Goal: Register for event/course

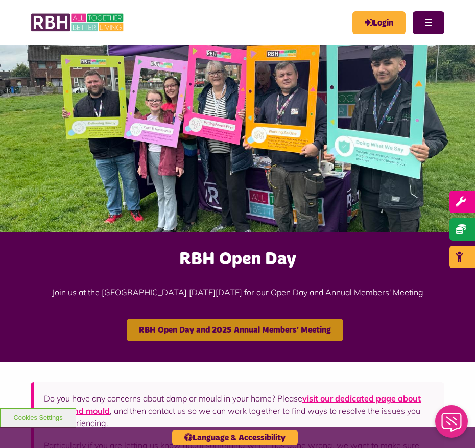
click at [293, 329] on link "RBH Open Day and 2025 Annual Members' Meeting" at bounding box center [235, 330] width 217 height 22
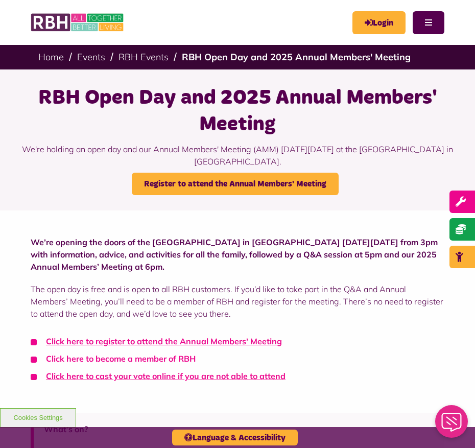
click at [155, 361] on link "Click here to become a member of RBH" at bounding box center [121, 359] width 150 height 10
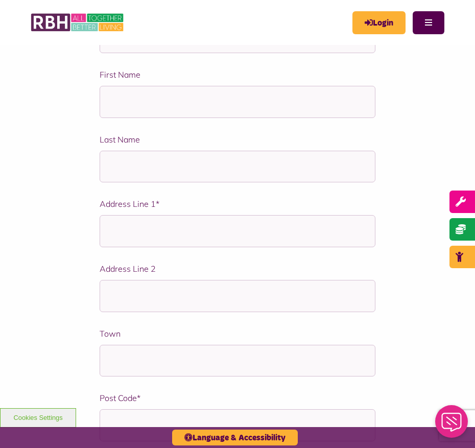
scroll to position [256, 0]
